Goal: Information Seeking & Learning: Check status

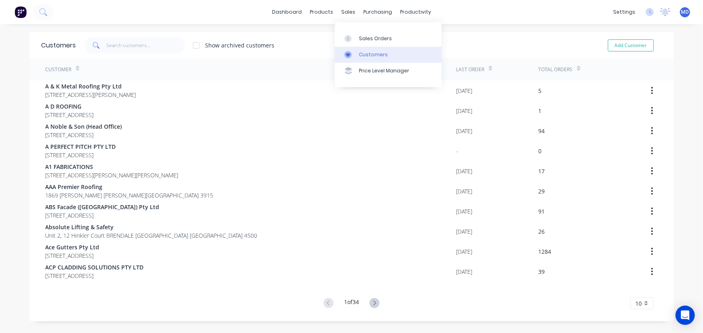
drag, startPoint x: 378, startPoint y: 53, endPoint x: 358, endPoint y: 51, distance: 20.3
click at [378, 54] on div "Customers" at bounding box center [373, 54] width 29 height 7
click at [145, 48] on input "text" at bounding box center [145, 45] width 79 height 16
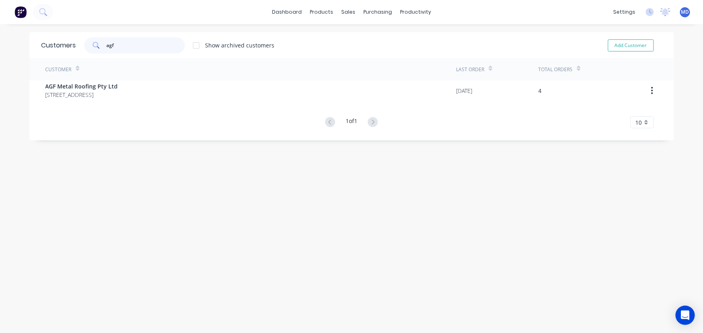
type input "agf"
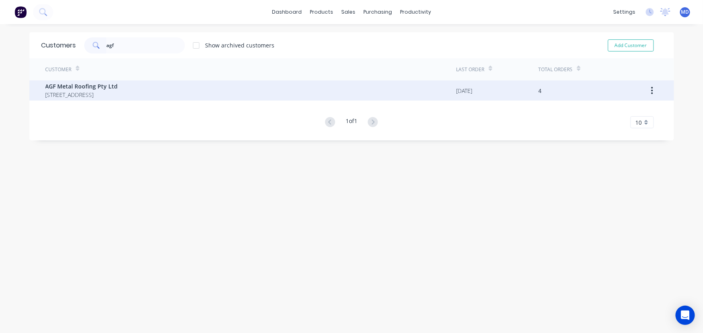
click at [77, 92] on span "[STREET_ADDRESS]" at bounding box center [82, 95] width 72 height 8
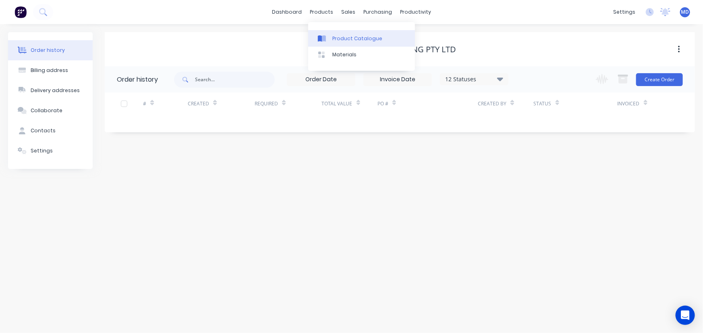
click at [359, 36] on div "Product Catalogue" at bounding box center [357, 38] width 50 height 7
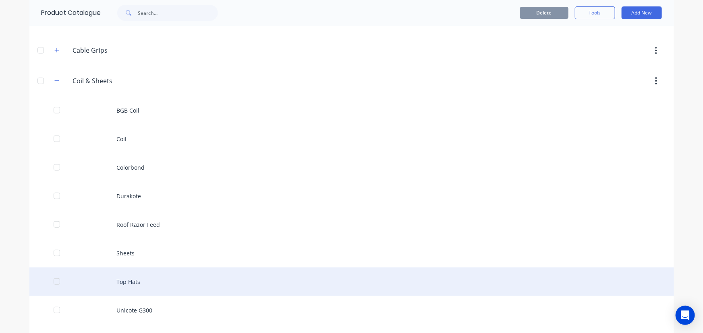
scroll to position [36, 0]
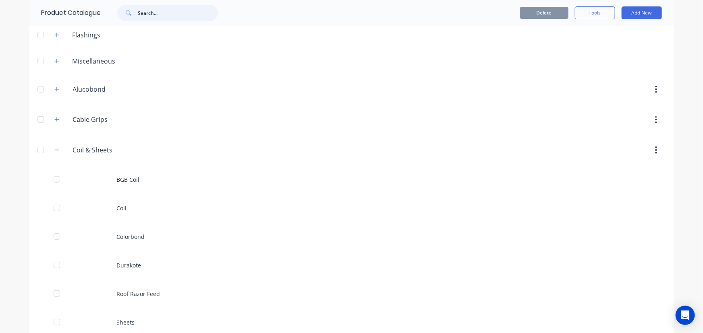
click at [161, 14] on input "text" at bounding box center [178, 13] width 80 height 16
type input "roof"
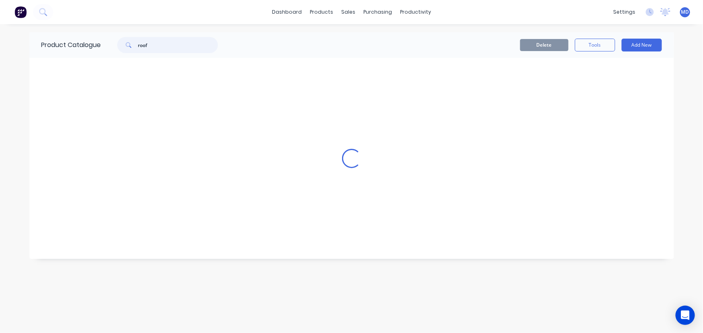
scroll to position [0, 0]
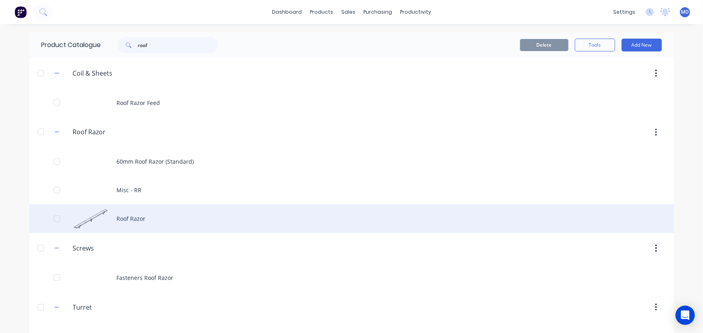
click at [128, 218] on div "Roof Razor" at bounding box center [351, 219] width 644 height 29
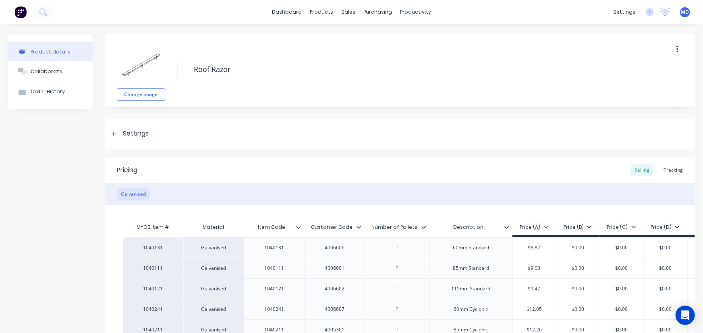
type textarea "x"
click at [671, 170] on div "Tracking" at bounding box center [672, 170] width 27 height 12
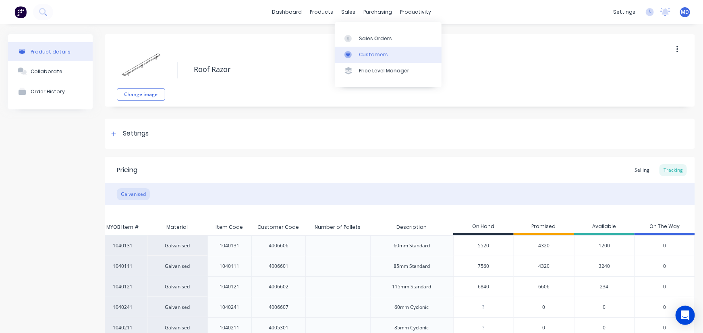
click at [377, 52] on div "Customers" at bounding box center [373, 54] width 29 height 7
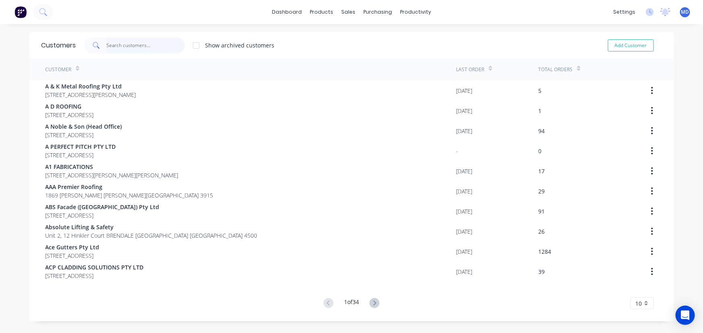
click at [138, 42] on input "text" at bounding box center [145, 45] width 79 height 16
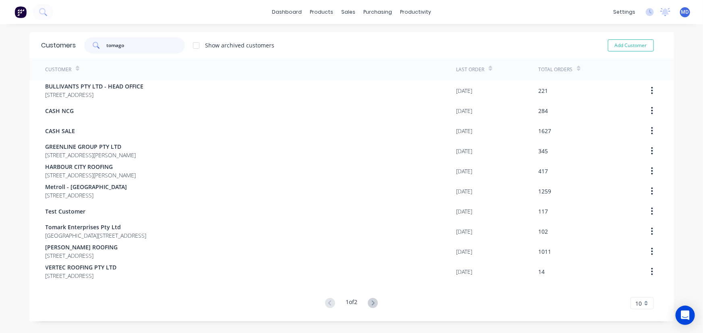
drag, startPoint x: 135, startPoint y: 43, endPoint x: 0, endPoint y: 36, distance: 134.7
click at [15, 40] on div "dashboard products sales purchasing productivity dashboard products Product Cat…" at bounding box center [351, 166] width 703 height 333
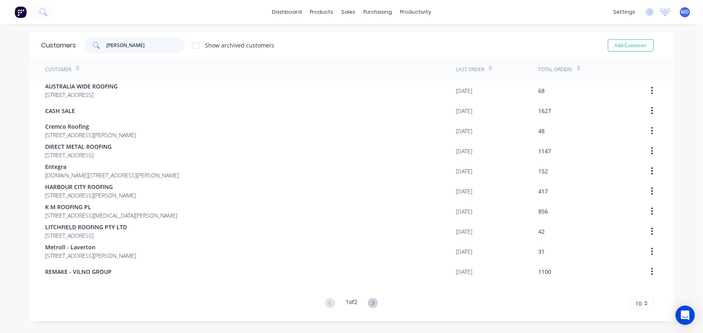
type input "william"
click at [369, 302] on icon at bounding box center [373, 303] width 10 height 10
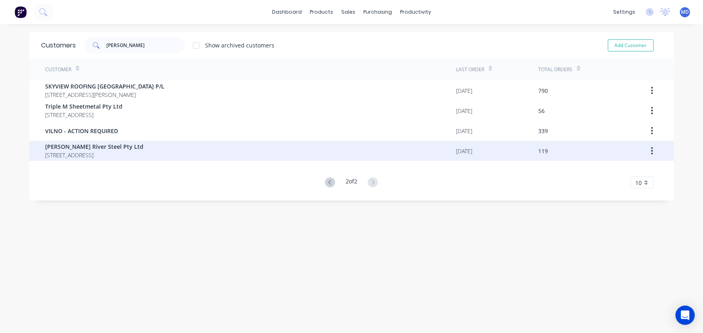
click at [72, 145] on span "[PERSON_NAME] River Steel Pty Ltd" at bounding box center [95, 147] width 98 height 8
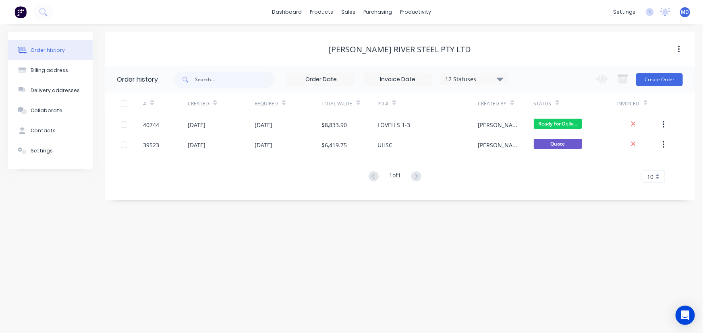
click at [503, 81] on icon at bounding box center [500, 79] width 6 height 10
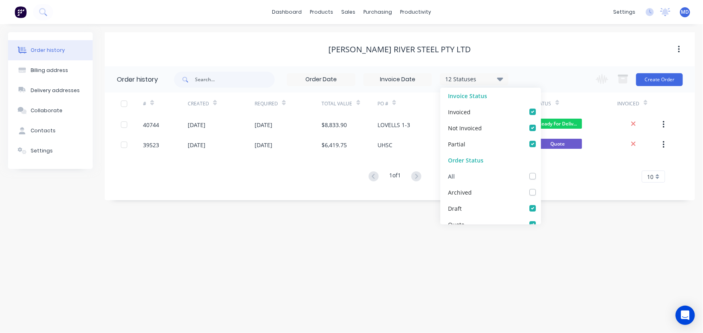
click at [540, 172] on label at bounding box center [540, 172] width 0 height 0
click at [540, 178] on input "checkbox" at bounding box center [543, 176] width 6 height 8
checkbox input "true"
drag, startPoint x: 589, startPoint y: 223, endPoint x: 526, endPoint y: 66, distance: 169.0
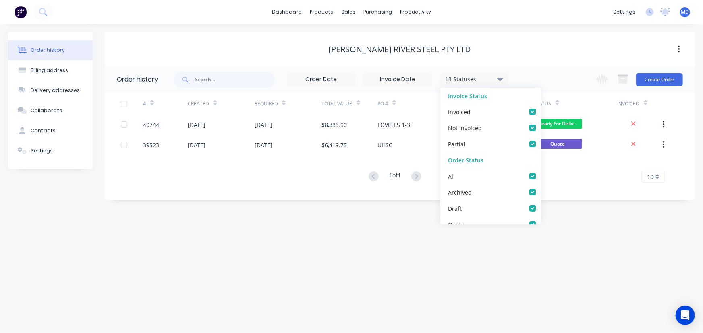
click at [589, 222] on div "Order history Billing address Delivery addresses Collaborate Contacts Settings …" at bounding box center [351, 178] width 703 height 309
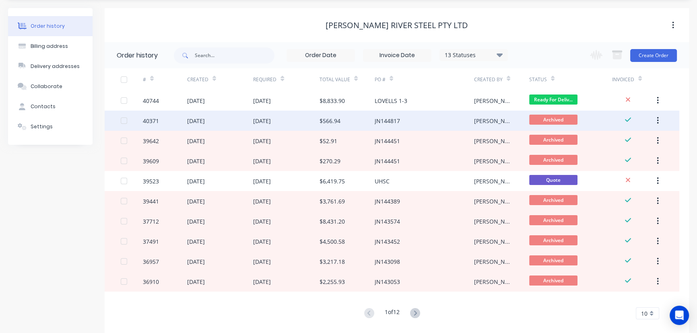
scroll to position [36, 0]
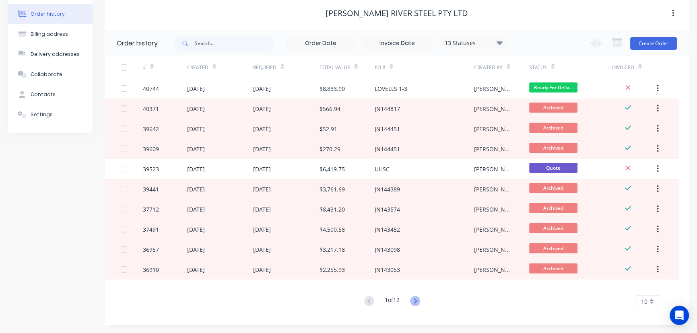
click at [414, 303] on icon at bounding box center [415, 301] width 10 height 10
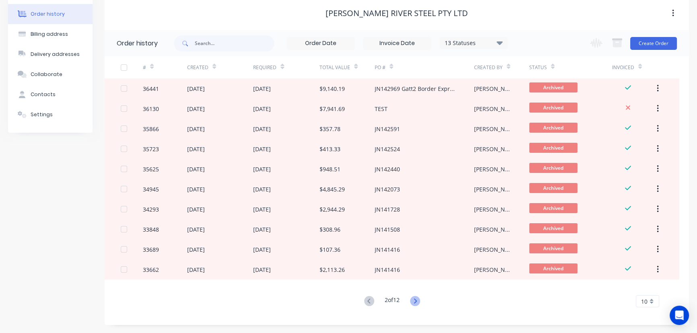
click at [412, 302] on icon at bounding box center [415, 301] width 10 height 10
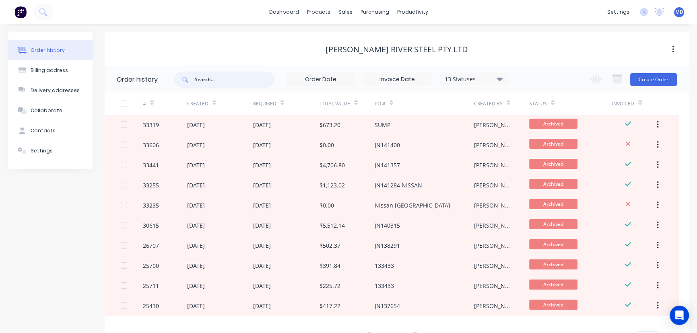
click at [215, 79] on input "text" at bounding box center [235, 80] width 80 height 16
type input "144917"
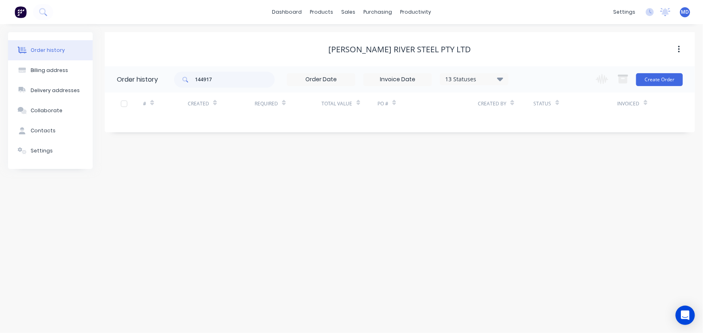
click at [500, 77] on icon at bounding box center [500, 79] width 6 height 10
drag, startPoint x: 165, startPoint y: 81, endPoint x: 99, endPoint y: 85, distance: 66.6
click at [121, 83] on header "Order history 144917 13 Statuses Invoice Status Invoiced Not Invoiced Partial O…" at bounding box center [400, 79] width 590 height 26
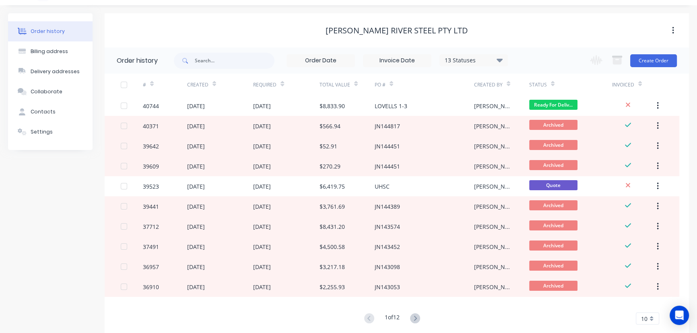
scroll to position [36, 0]
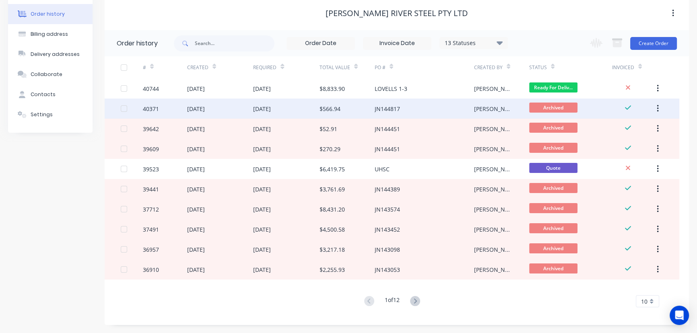
click at [380, 106] on div "JN144817" at bounding box center [387, 109] width 25 height 8
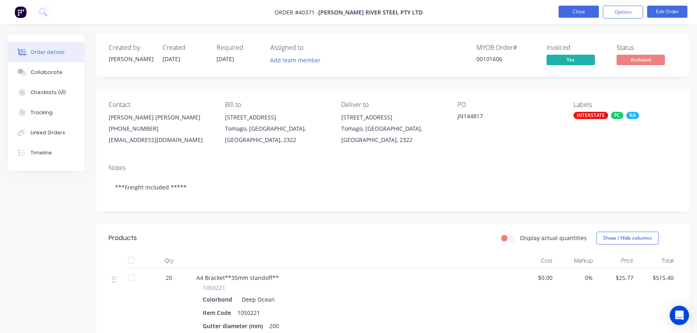
click at [575, 6] on button "Close" at bounding box center [579, 12] width 40 height 12
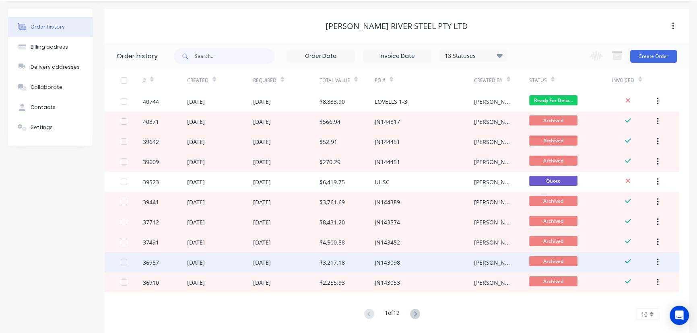
scroll to position [36, 0]
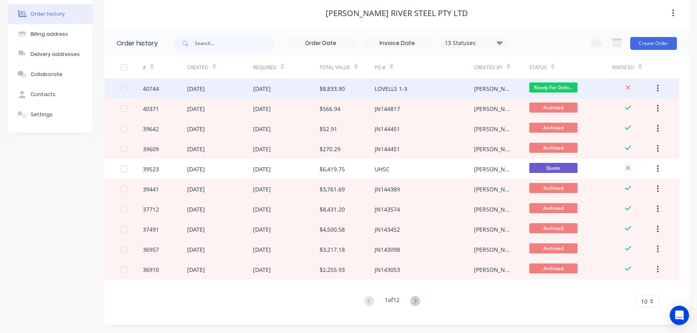
click at [345, 83] on div "$8,833.90" at bounding box center [347, 89] width 55 height 20
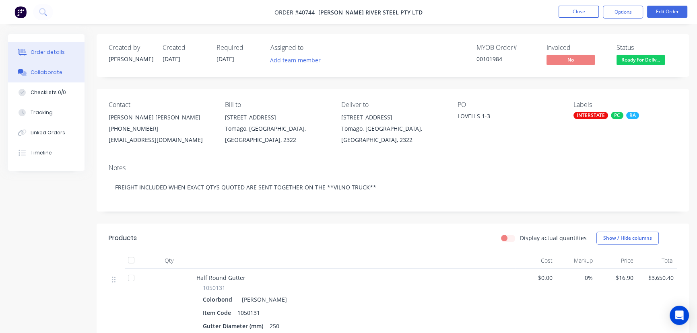
click at [50, 67] on button "Collaborate" at bounding box center [46, 72] width 77 height 20
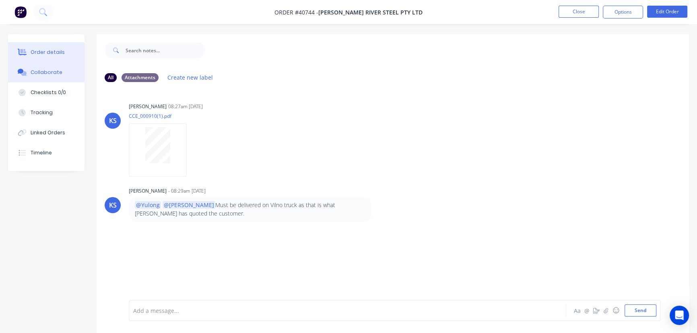
click at [56, 49] on div "Order details" at bounding box center [48, 52] width 34 height 7
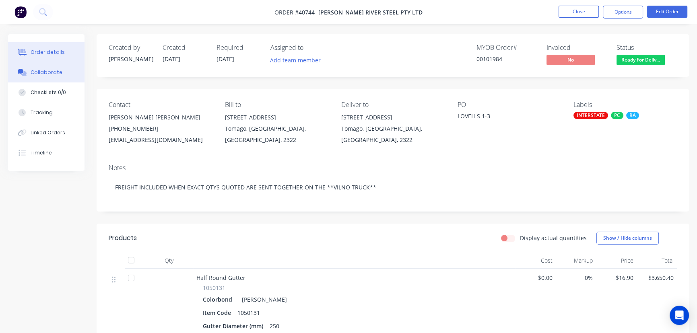
click at [56, 72] on div "Collaborate" at bounding box center [47, 72] width 32 height 7
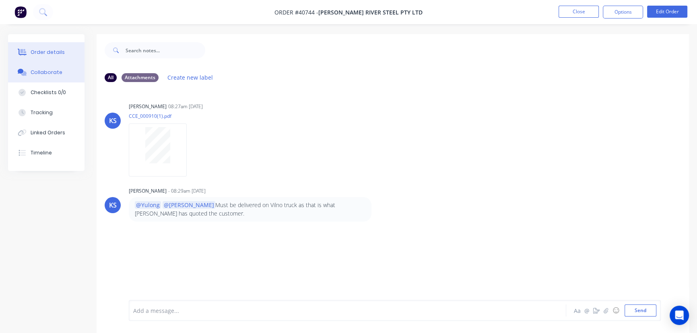
click at [47, 49] on div "Order details" at bounding box center [48, 52] width 34 height 7
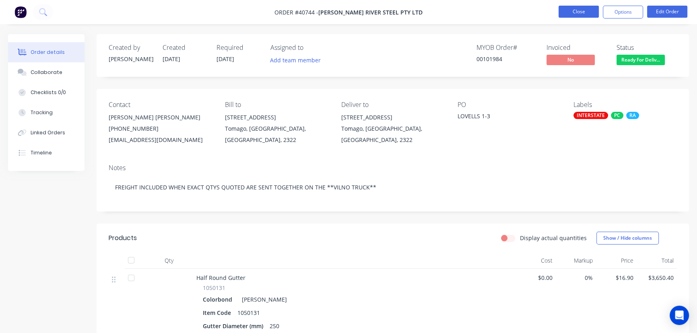
click at [580, 14] on button "Close" at bounding box center [579, 12] width 40 height 12
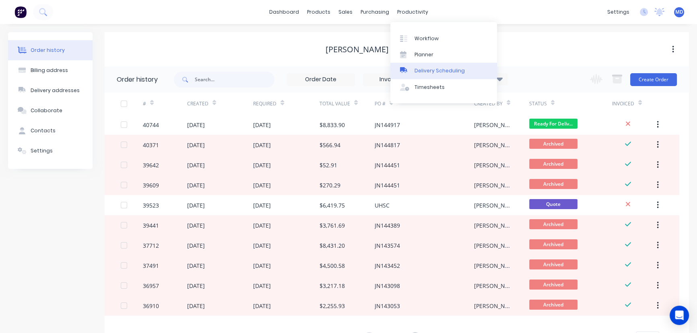
click at [449, 70] on div "Delivery Scheduling" at bounding box center [440, 70] width 50 height 7
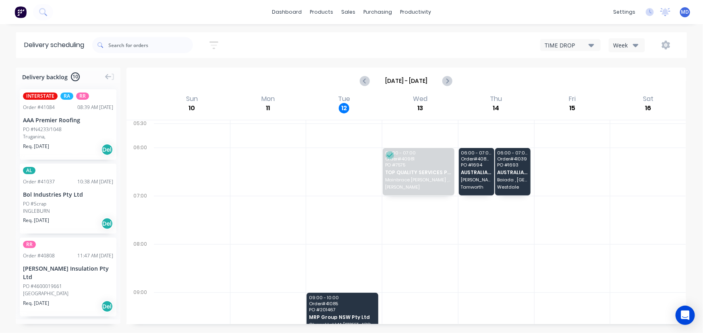
click at [636, 44] on icon "button" at bounding box center [636, 45] width 6 height 3
click at [630, 85] on div "Vehicle" at bounding box center [649, 82] width 80 height 16
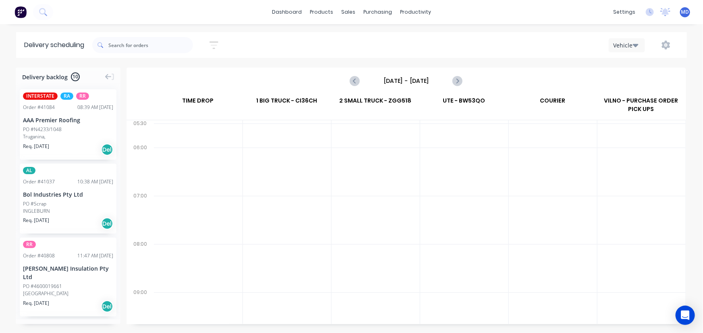
click at [414, 81] on input "Sunday - 10/08/25" at bounding box center [406, 81] width 80 height 12
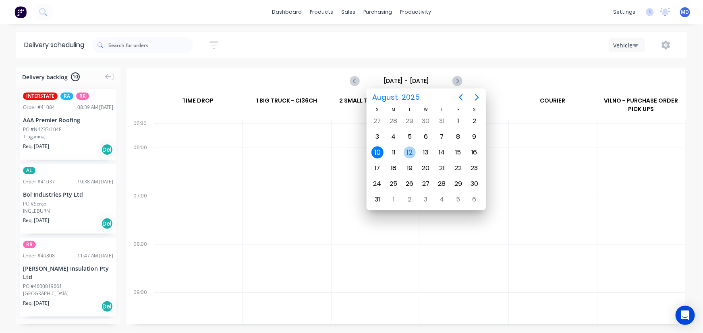
click at [408, 149] on div "12" at bounding box center [409, 153] width 12 height 12
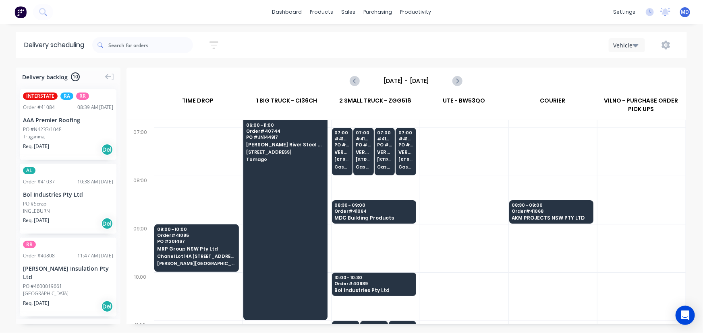
scroll to position [73, 0]
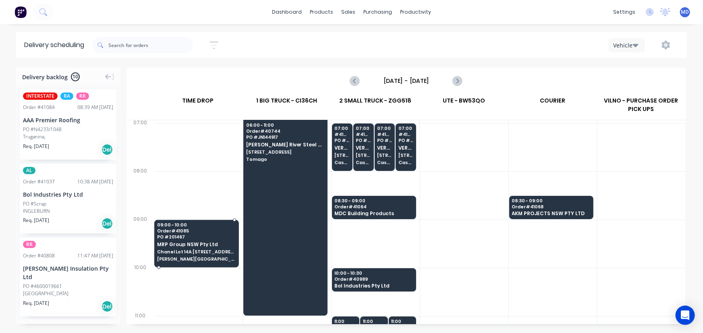
click at [193, 240] on div "09:00 - 10:00 Order # 41085 PO # 201467 MRP Group NSW Pty Ltd Chanel Lot 14A 81…" at bounding box center [197, 242] width 84 height 45
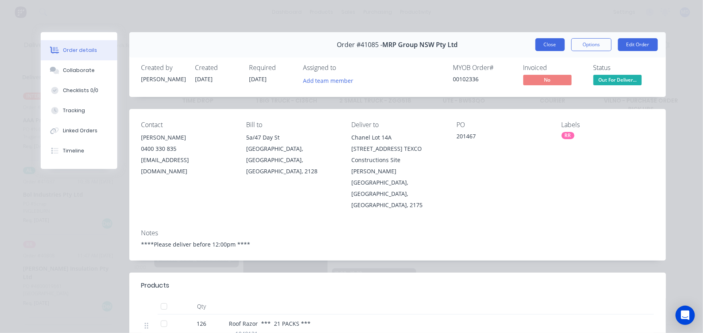
click at [544, 45] on button "Close" at bounding box center [549, 44] width 29 height 13
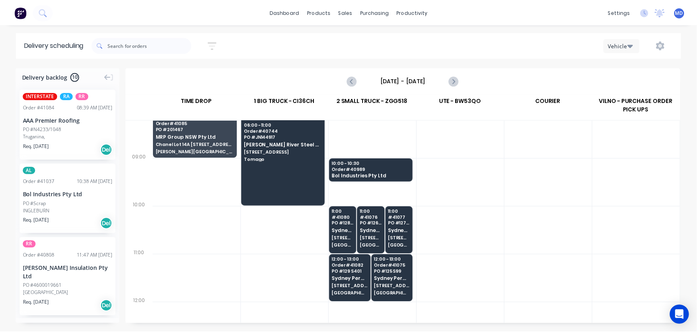
scroll to position [0, 0]
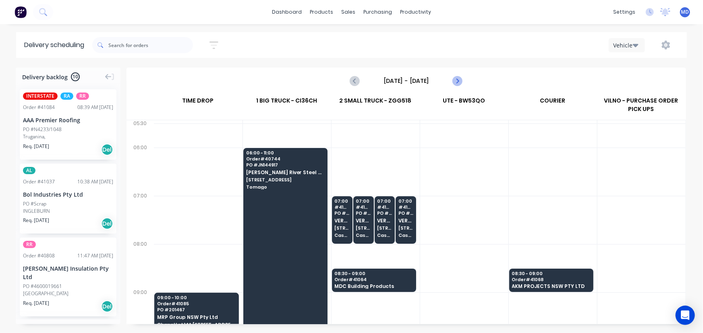
click at [459, 77] on icon "Next page" at bounding box center [457, 81] width 10 height 10
type input "Wednesday - 13/08/25"
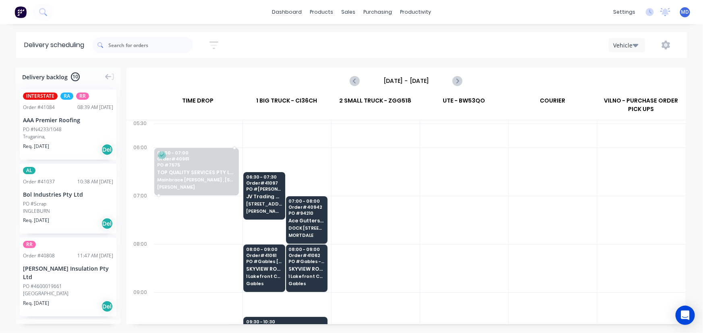
click at [194, 173] on span "TOP QUALITY SERVICES PTY LTD" at bounding box center [196, 172] width 79 height 5
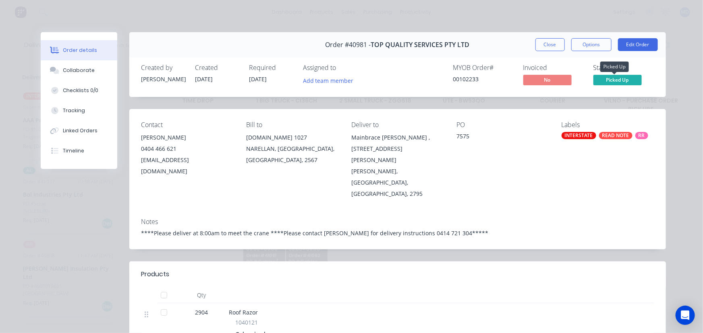
click at [619, 80] on span "Picked Up" at bounding box center [617, 80] width 48 height 10
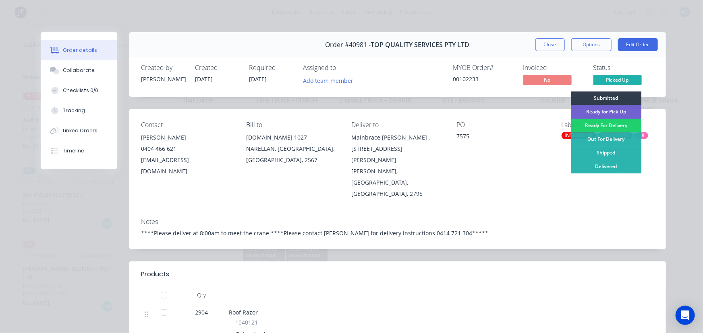
click at [614, 139] on div "Out For Delivery" at bounding box center [606, 139] width 70 height 14
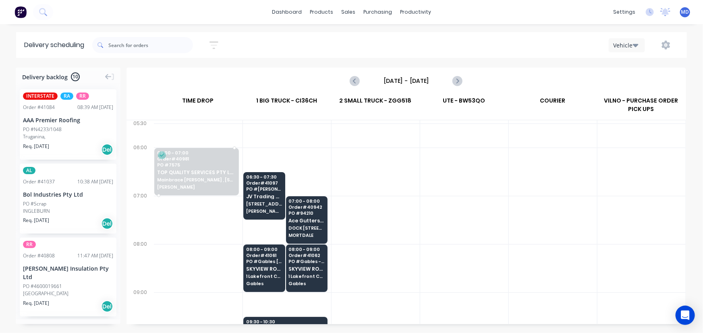
click at [189, 164] on span "PO # 7575" at bounding box center [196, 165] width 79 height 5
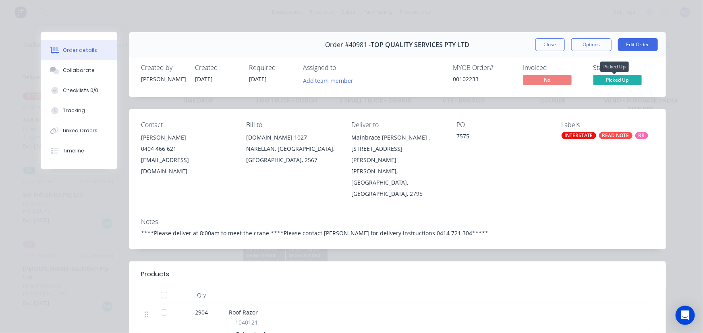
click at [620, 83] on span "Picked Up" at bounding box center [617, 80] width 48 height 10
click at [545, 42] on button "Close" at bounding box center [549, 44] width 29 height 13
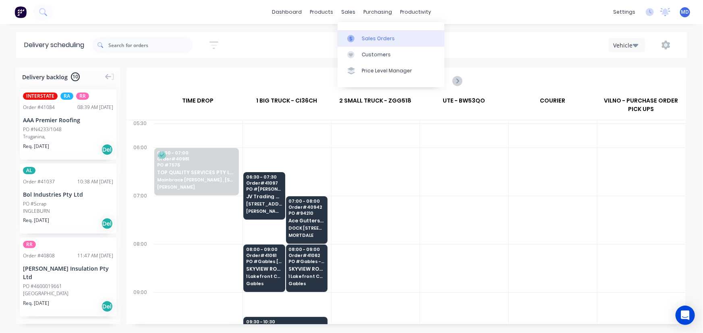
click at [376, 39] on div "Sales Orders" at bounding box center [378, 38] width 33 height 7
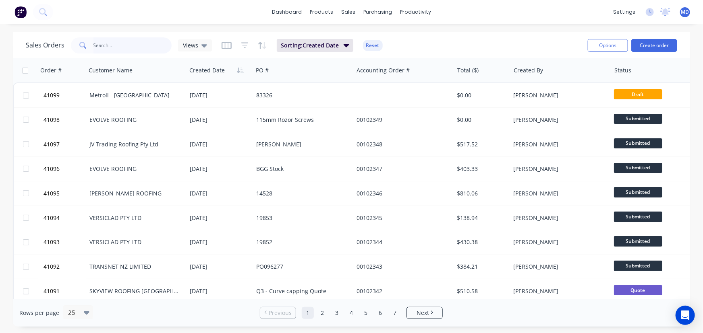
click at [129, 48] on input "text" at bounding box center [132, 45] width 79 height 16
type input "40981"
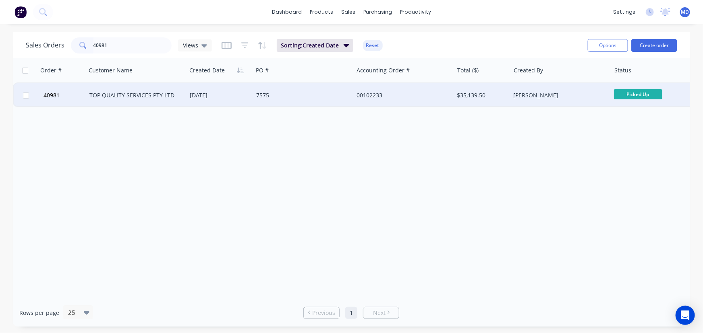
click at [173, 99] on div "TOP QUALITY SERVICES PTY LTD" at bounding box center [133, 95] width 89 height 8
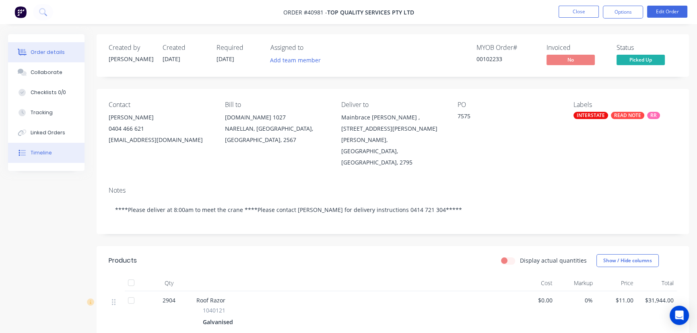
click at [47, 154] on div "Timeline" at bounding box center [41, 152] width 21 height 7
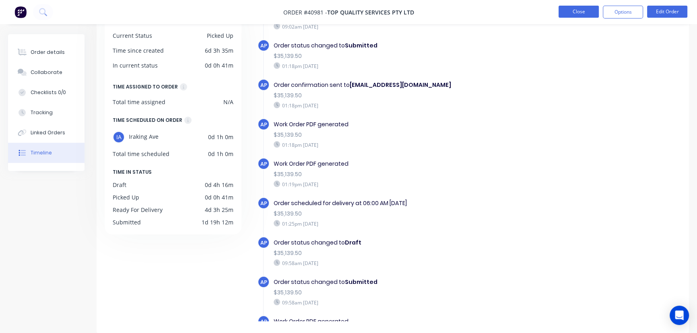
click at [576, 10] on button "Close" at bounding box center [579, 12] width 40 height 12
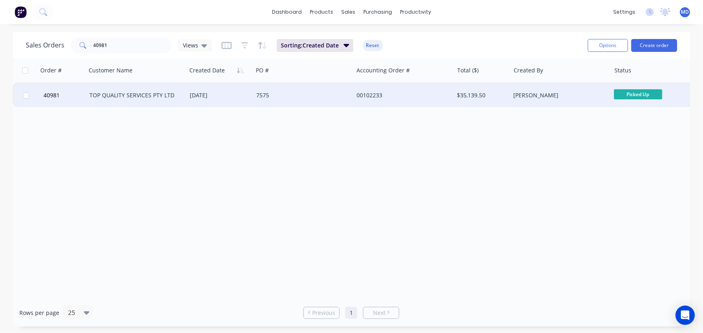
click at [523, 95] on div "[PERSON_NAME]" at bounding box center [557, 95] width 89 height 8
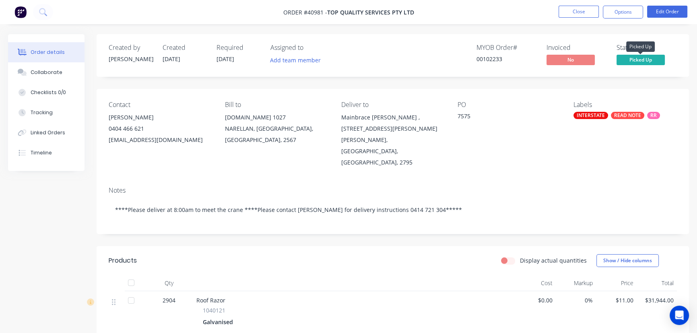
click at [644, 61] on span "Picked Up" at bounding box center [641, 60] width 48 height 10
drag, startPoint x: 44, startPoint y: 73, endPoint x: 70, endPoint y: 92, distance: 32.2
click at [44, 72] on div "Collaborate" at bounding box center [47, 72] width 32 height 7
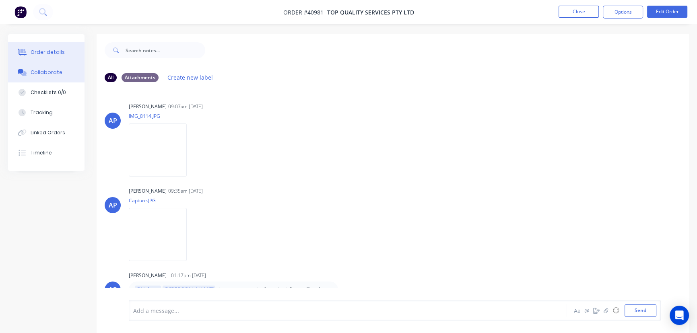
click at [39, 48] on button "Order details" at bounding box center [46, 52] width 77 height 20
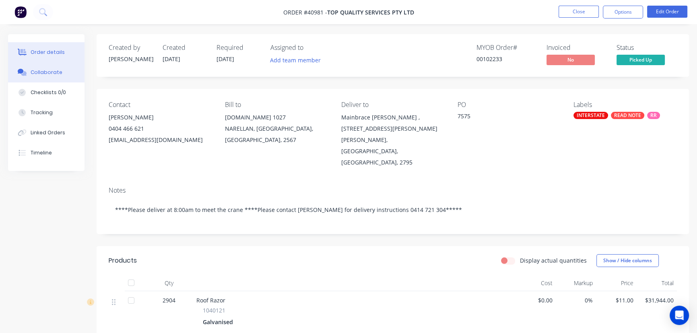
click at [48, 72] on div "Collaborate" at bounding box center [47, 72] width 32 height 7
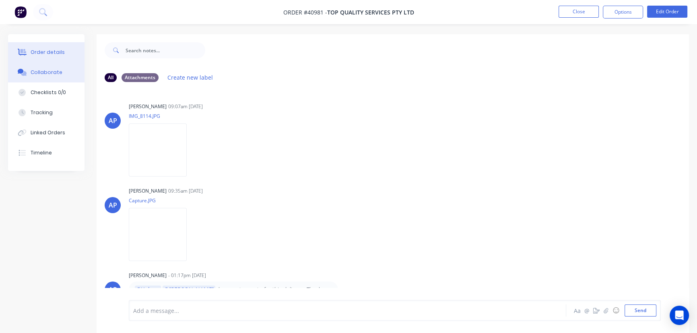
click at [50, 50] on div "Order details" at bounding box center [48, 52] width 34 height 7
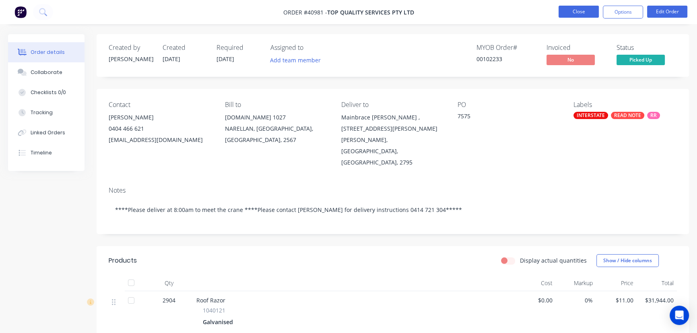
click at [574, 12] on button "Close" at bounding box center [579, 12] width 40 height 12
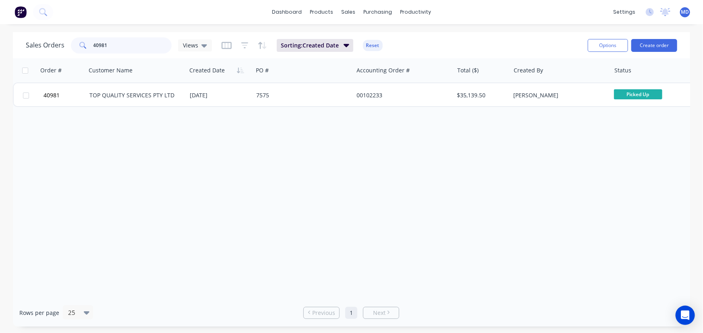
drag, startPoint x: 125, startPoint y: 47, endPoint x: -40, endPoint y: 52, distance: 165.2
click at [0, 52] on html "dashboard products sales purchasing productivity dashboard products Product Cat…" at bounding box center [351, 166] width 703 height 333
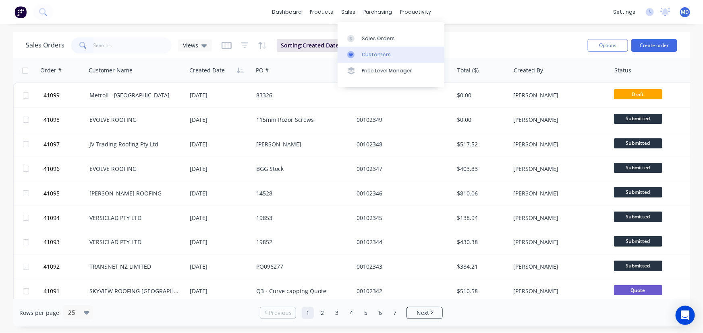
click at [371, 52] on div "Customers" at bounding box center [376, 54] width 29 height 7
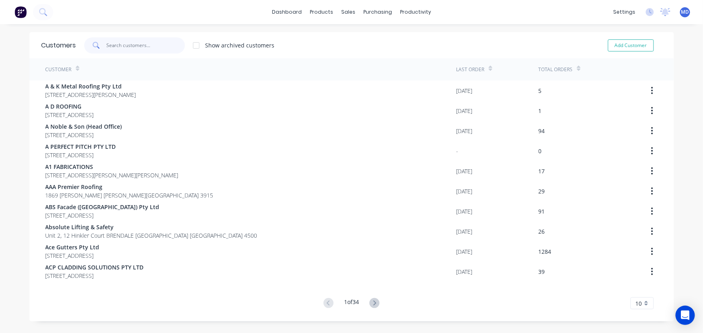
click at [138, 48] on input "text" at bounding box center [145, 45] width 79 height 16
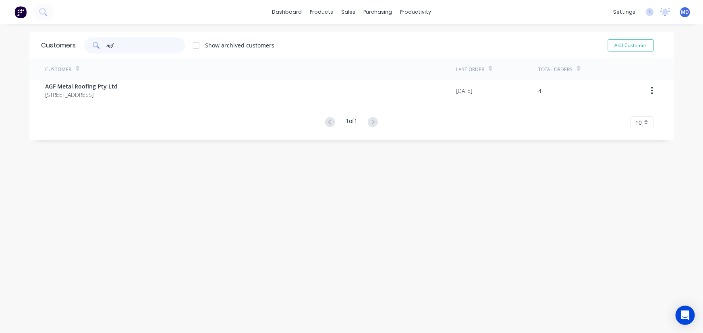
type input "agf"
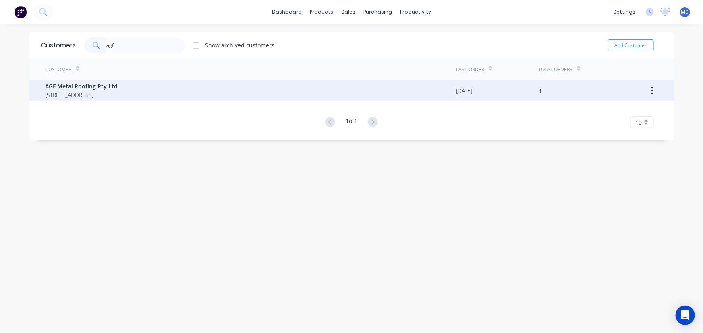
click at [81, 91] on span "[STREET_ADDRESS]" at bounding box center [82, 95] width 72 height 8
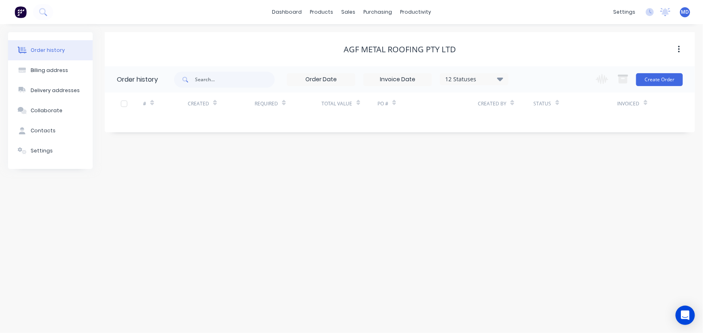
click at [499, 77] on icon at bounding box center [500, 79] width 6 height 10
drag, startPoint x: 528, startPoint y: 176, endPoint x: 539, endPoint y: 182, distance: 12.8
click at [540, 172] on label at bounding box center [540, 172] width 0 height 0
click at [540, 176] on input "checkbox" at bounding box center [543, 176] width 6 height 8
checkbox input "true"
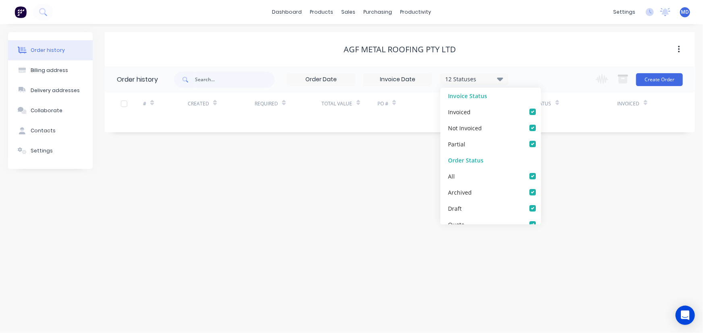
checkbox input "true"
click at [567, 187] on div "Order history Billing address Delivery addresses Collaborate Contacts Settings …" at bounding box center [351, 178] width 703 height 309
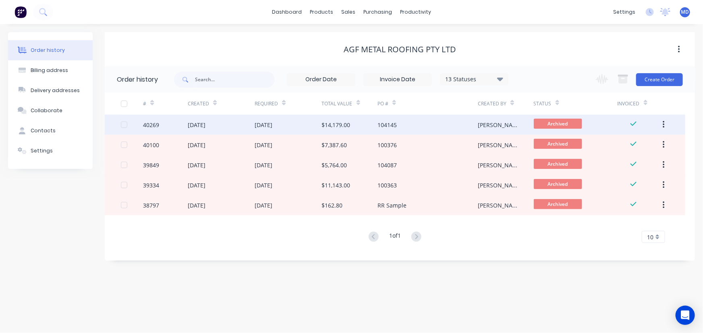
click at [261, 124] on div "01 Jul 2025" at bounding box center [263, 125] width 18 height 8
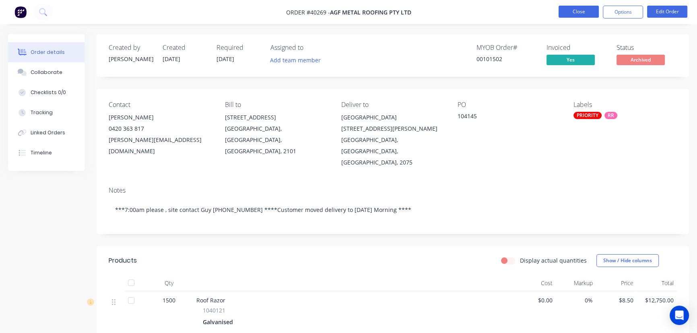
click at [578, 10] on button "Close" at bounding box center [579, 12] width 40 height 12
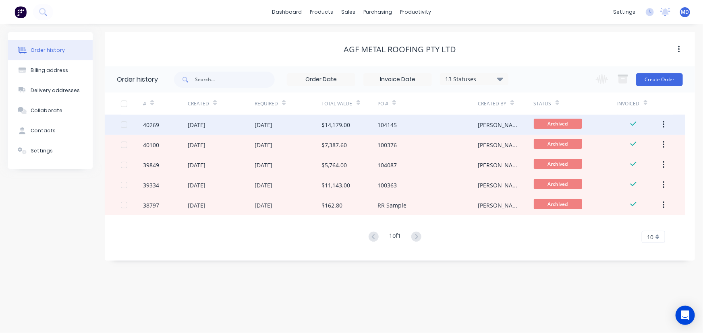
click at [285, 123] on div "01 Jul 2025" at bounding box center [287, 125] width 67 height 20
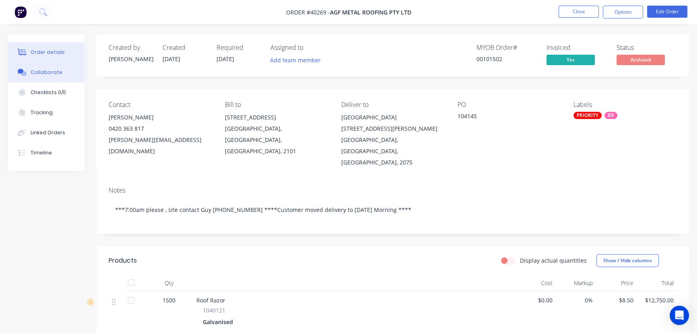
click at [52, 74] on div "Collaborate" at bounding box center [47, 72] width 32 height 7
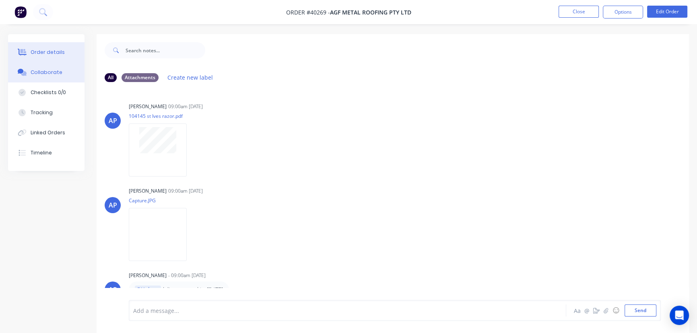
click at [41, 53] on div "Order details" at bounding box center [48, 52] width 34 height 7
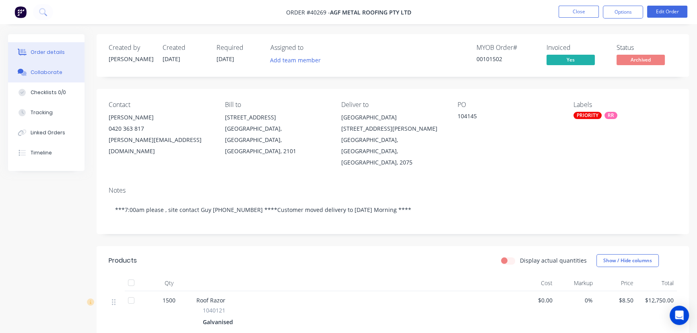
click at [41, 70] on div "Collaborate" at bounding box center [47, 72] width 32 height 7
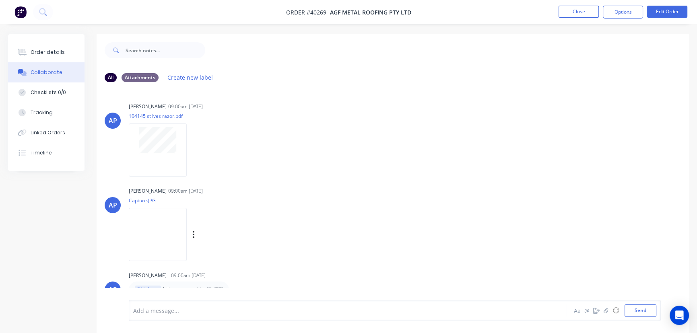
click at [168, 235] on img at bounding box center [158, 234] width 58 height 53
click at [574, 10] on button "Close" at bounding box center [579, 12] width 40 height 12
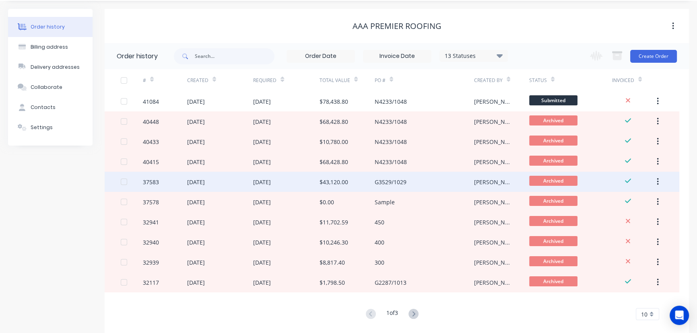
scroll to position [36, 0]
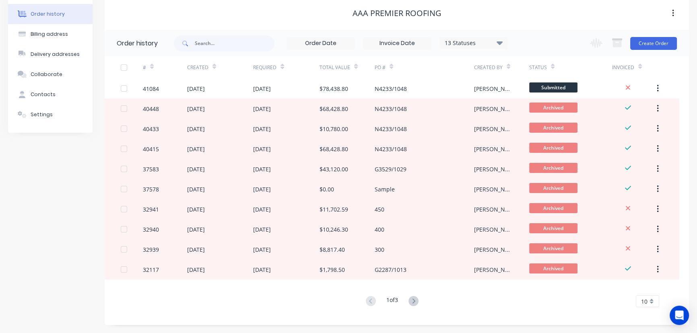
click at [414, 300] on icon at bounding box center [414, 301] width 10 height 10
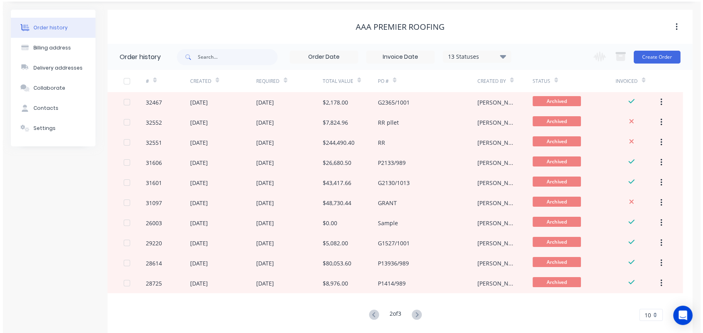
scroll to position [0, 0]
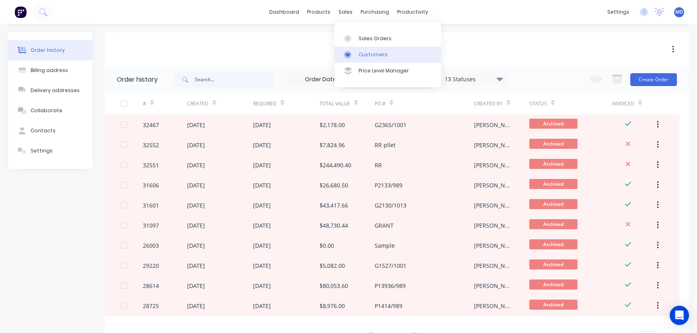
click at [369, 52] on div "Customers" at bounding box center [373, 54] width 29 height 7
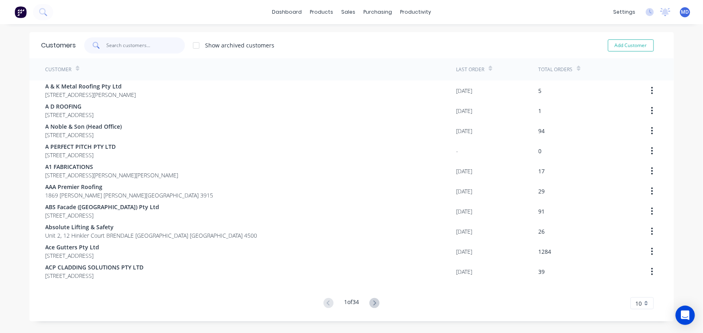
click at [142, 43] on input "text" at bounding box center [145, 45] width 79 height 16
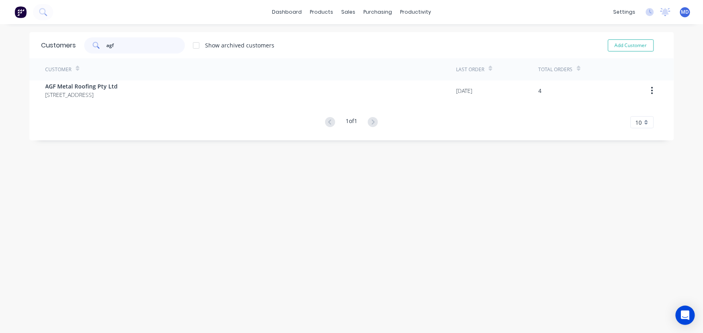
type input "agf"
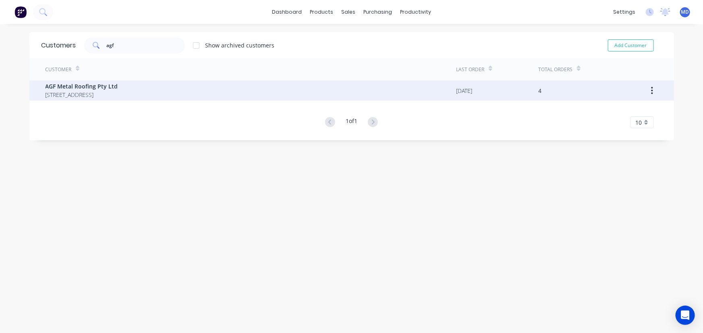
click at [91, 91] on span "[STREET_ADDRESS]" at bounding box center [82, 95] width 72 height 8
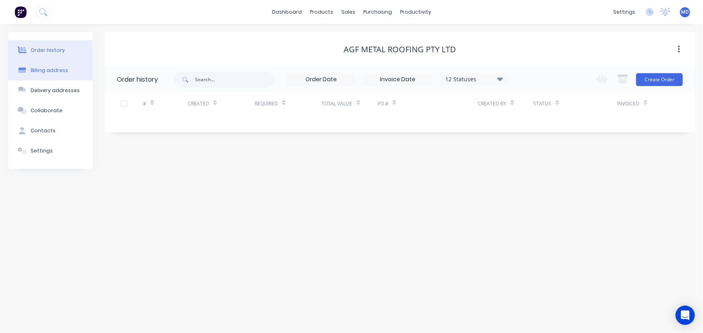
click at [48, 69] on div "Billing address" at bounding box center [49, 70] width 37 height 7
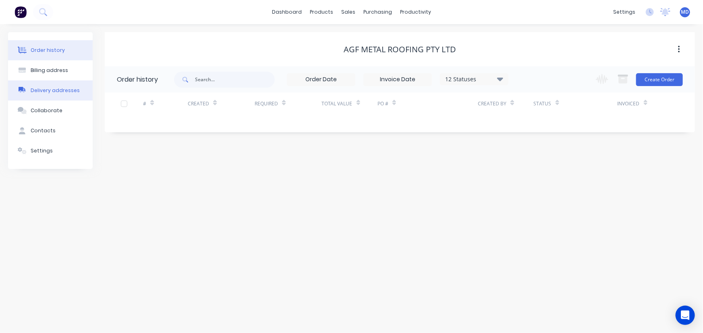
select select "AU"
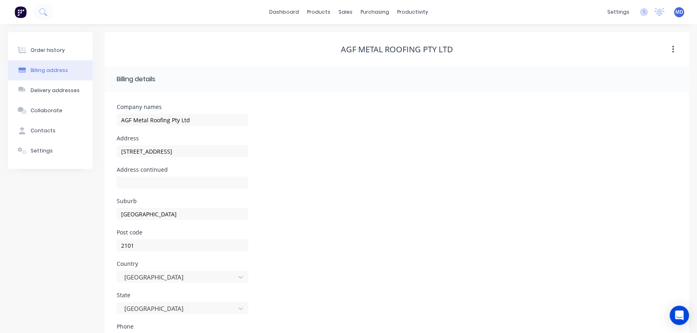
drag, startPoint x: 40, startPoint y: 128, endPoint x: 329, endPoint y: 234, distance: 307.7
click at [40, 128] on div "Contacts" at bounding box center [43, 130] width 25 height 7
select select "AU"
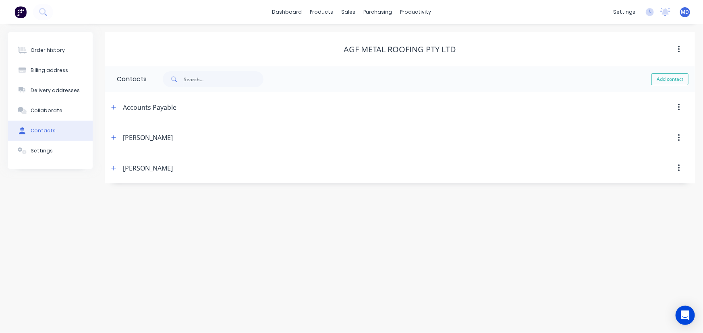
drag, startPoint x: 114, startPoint y: 169, endPoint x: 354, endPoint y: 236, distance: 248.5
click at [117, 171] on button "button" at bounding box center [114, 168] width 10 height 10
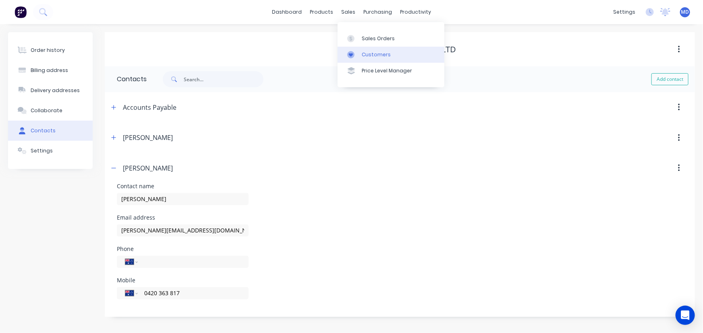
click at [379, 53] on div "Customers" at bounding box center [376, 54] width 29 height 7
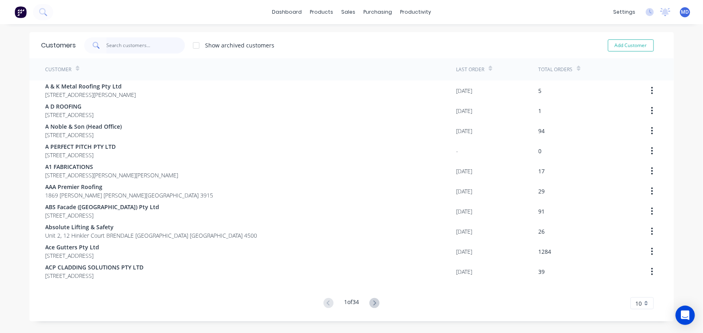
click at [153, 48] on input "text" at bounding box center [145, 45] width 79 height 16
click at [378, 38] on div "Sales Orders" at bounding box center [375, 38] width 33 height 7
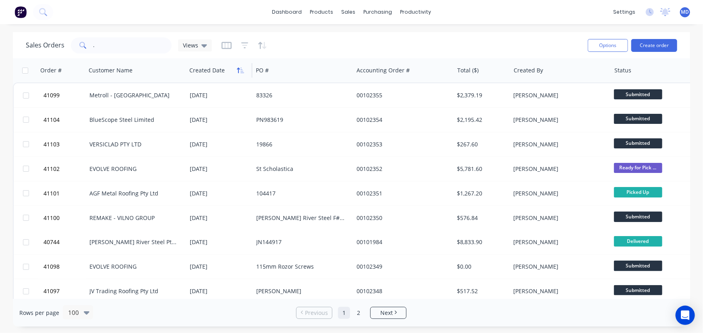
click at [237, 72] on icon "button" at bounding box center [240, 70] width 7 height 6
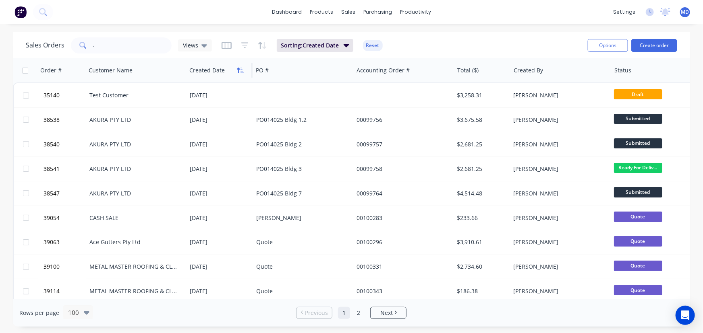
click at [237, 70] on icon "button" at bounding box center [240, 70] width 7 height 6
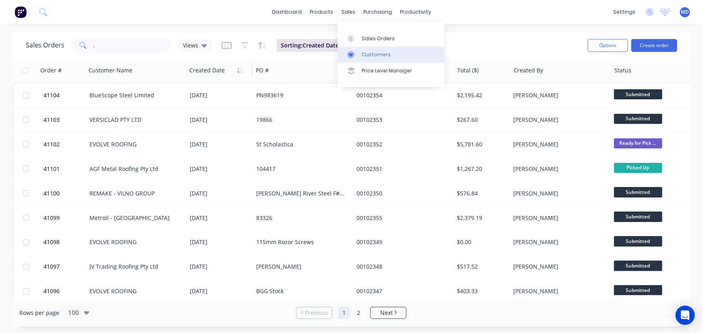
click at [374, 54] on div "Customers" at bounding box center [376, 54] width 29 height 7
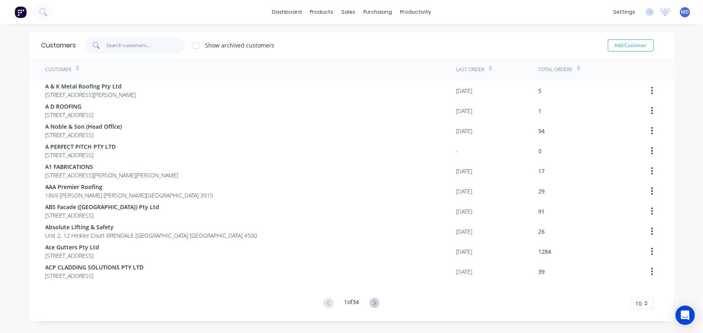
click at [159, 50] on input "text" at bounding box center [145, 45] width 79 height 16
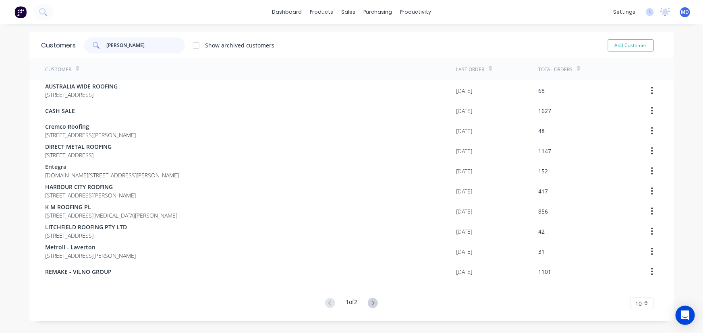
type input "[PERSON_NAME]"
click at [378, 303] on button at bounding box center [372, 304] width 15 height 12
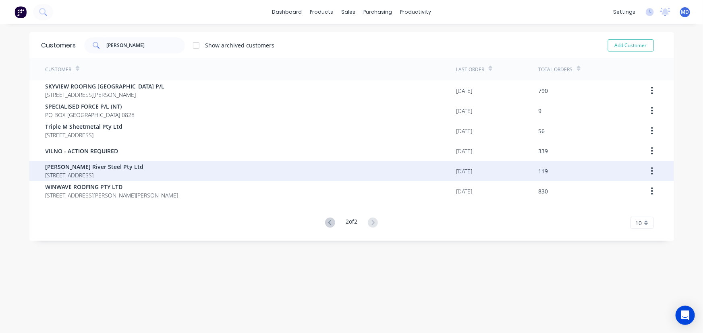
click at [74, 163] on span "[PERSON_NAME] River Steel Pty Ltd" at bounding box center [95, 167] width 98 height 8
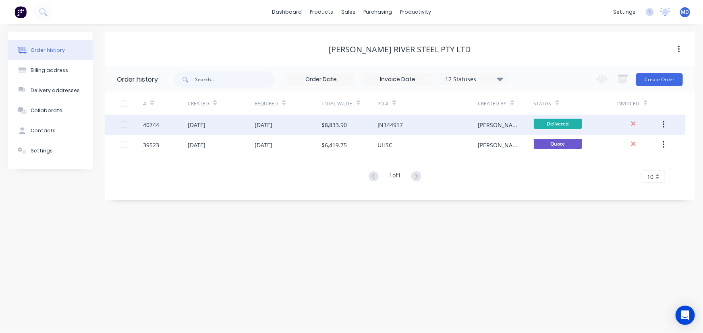
click at [319, 122] on div "[DATE]" at bounding box center [287, 125] width 67 height 20
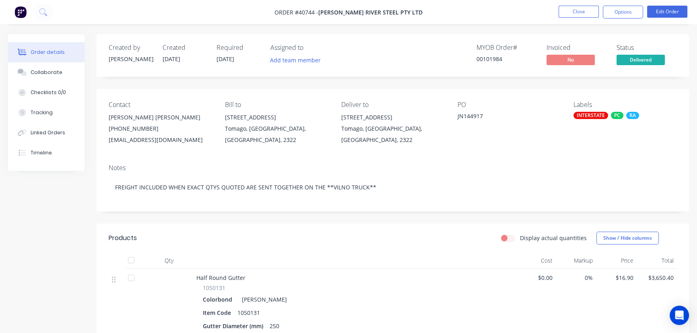
click at [53, 72] on div "Collaborate" at bounding box center [47, 72] width 32 height 7
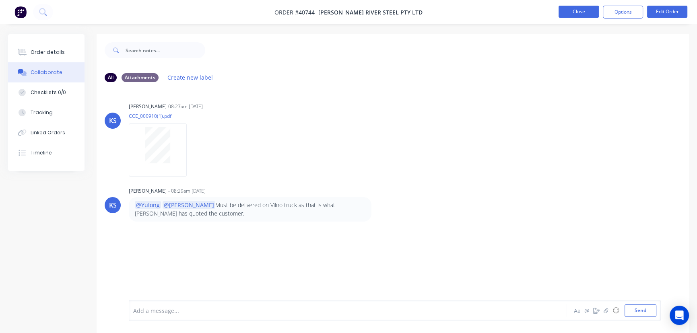
click at [569, 10] on button "Close" at bounding box center [579, 12] width 40 height 12
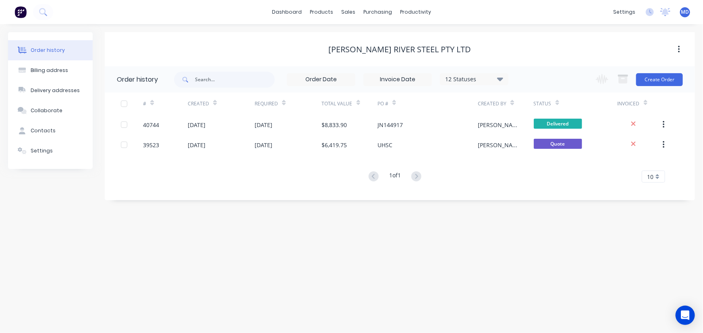
click at [501, 78] on icon at bounding box center [500, 79] width 6 height 4
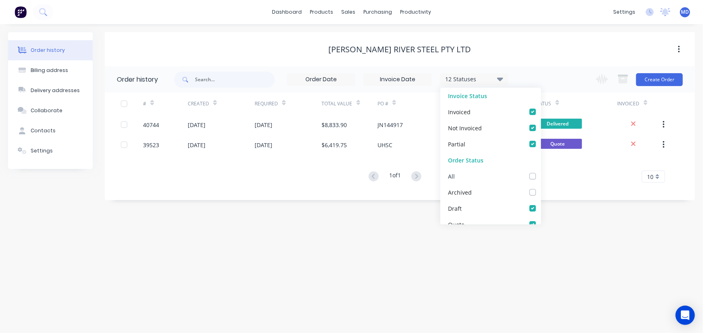
click at [540, 172] on label at bounding box center [540, 172] width 0 height 0
click at [540, 177] on input "checkbox" at bounding box center [543, 176] width 6 height 8
checkbox input "true"
click at [573, 190] on div "# Created Required Total Value PO # Created By Status Invoiced 40744 [DATE] [DA…" at bounding box center [395, 143] width 580 height 100
